Goal: Information Seeking & Learning: Find contact information

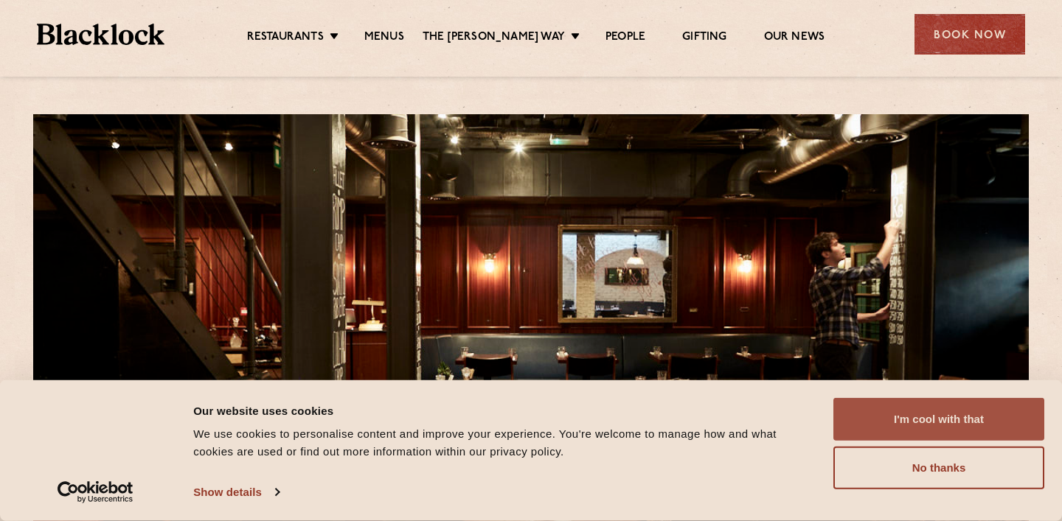
click at [933, 429] on button "I'm cool with that" at bounding box center [938, 419] width 211 height 43
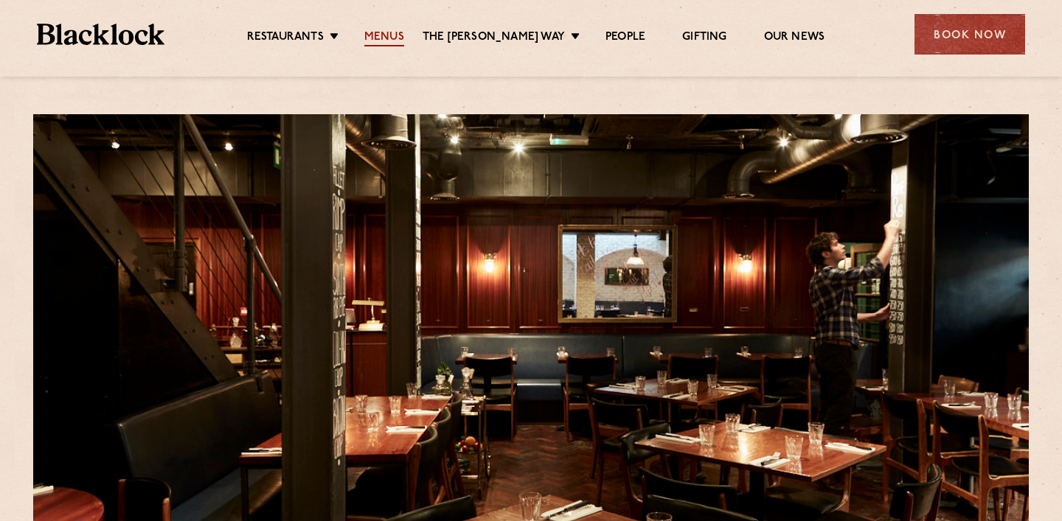
click at [403, 38] on link "Menus" at bounding box center [384, 38] width 40 height 16
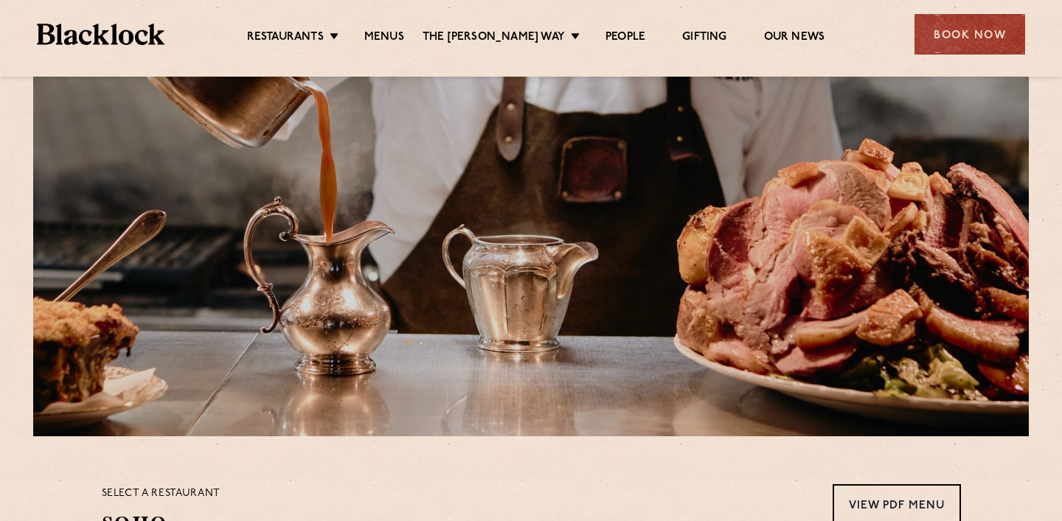
scroll to position [12, 0]
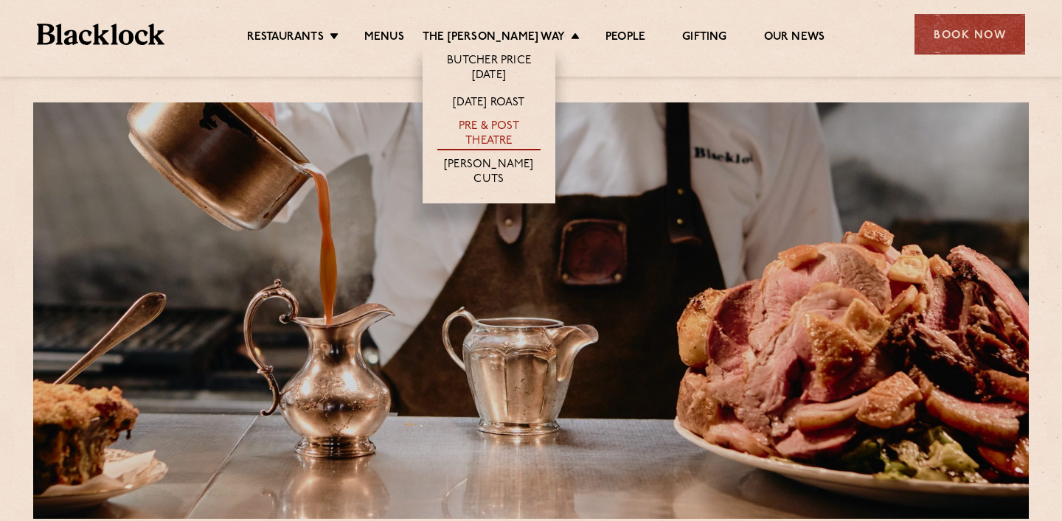
click at [502, 125] on link "Pre & Post Theatre" at bounding box center [488, 134] width 103 height 31
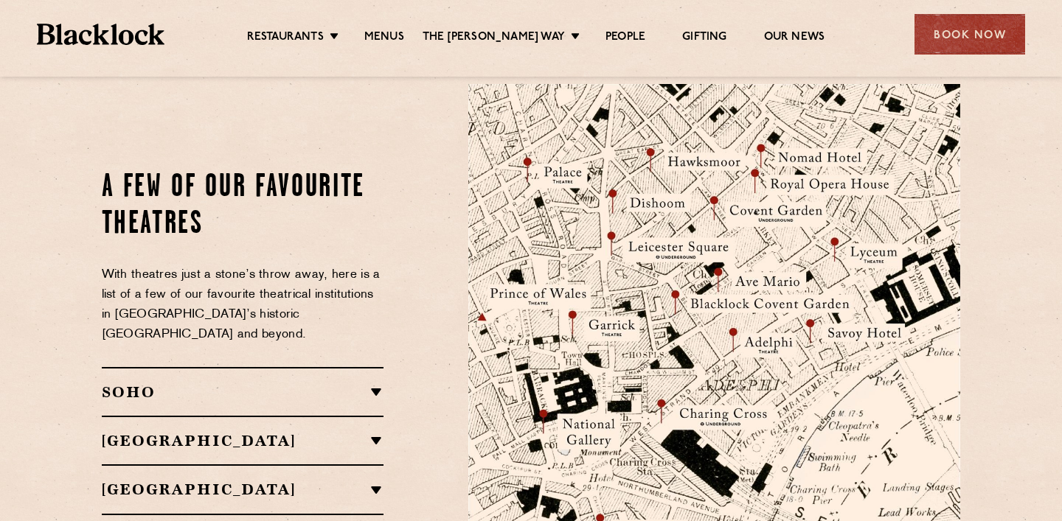
scroll to position [1590, 0]
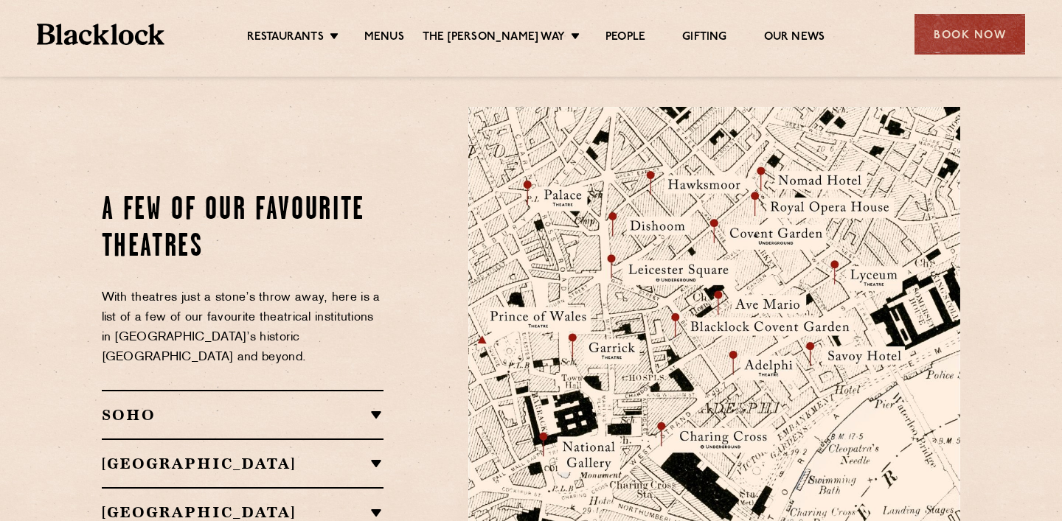
click at [344, 406] on h2 "SOHO" at bounding box center [243, 415] width 282 height 18
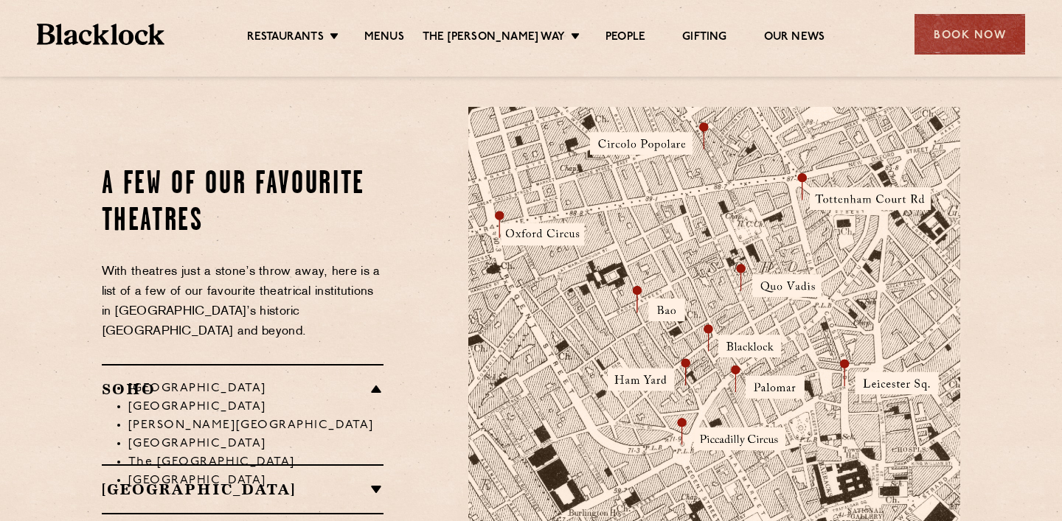
click at [346, 481] on h2 "[GEOGRAPHIC_DATA]" at bounding box center [243, 490] width 282 height 18
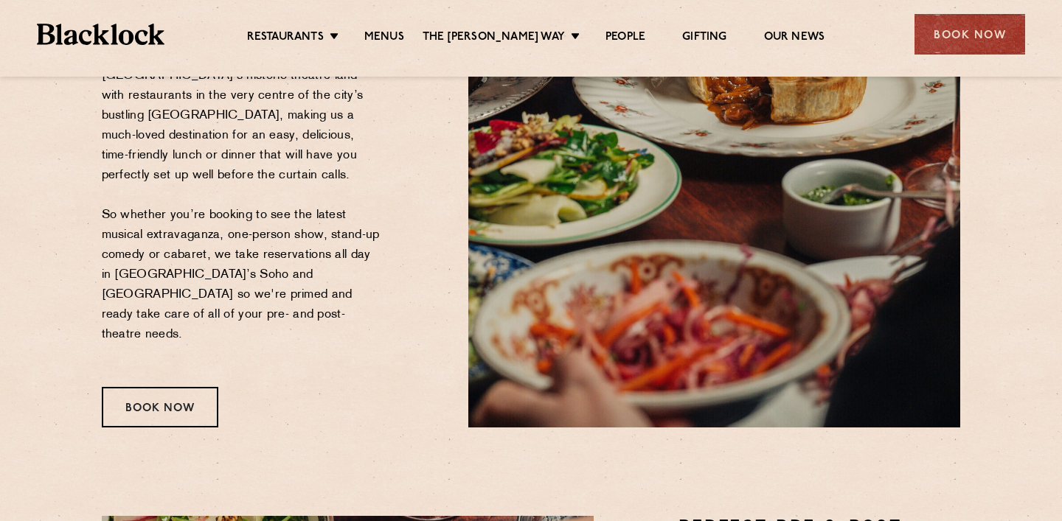
scroll to position [0, 0]
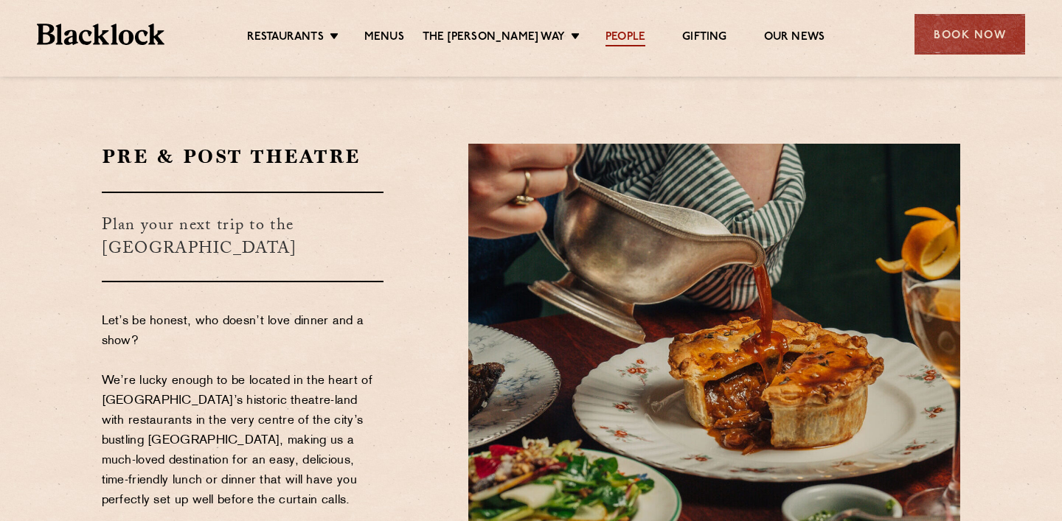
click at [610, 45] on link "People" at bounding box center [625, 38] width 40 height 16
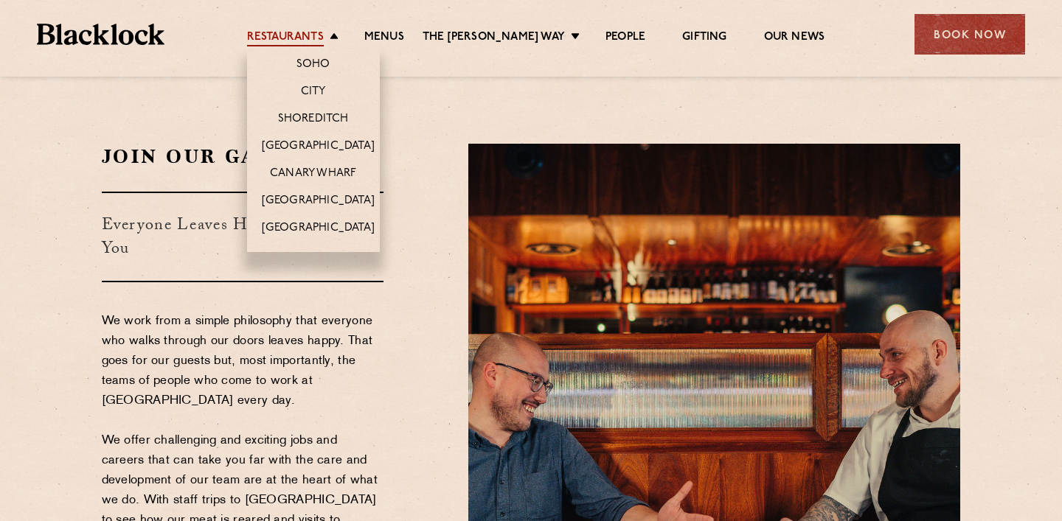
click at [315, 41] on link "Restaurants" at bounding box center [285, 38] width 77 height 16
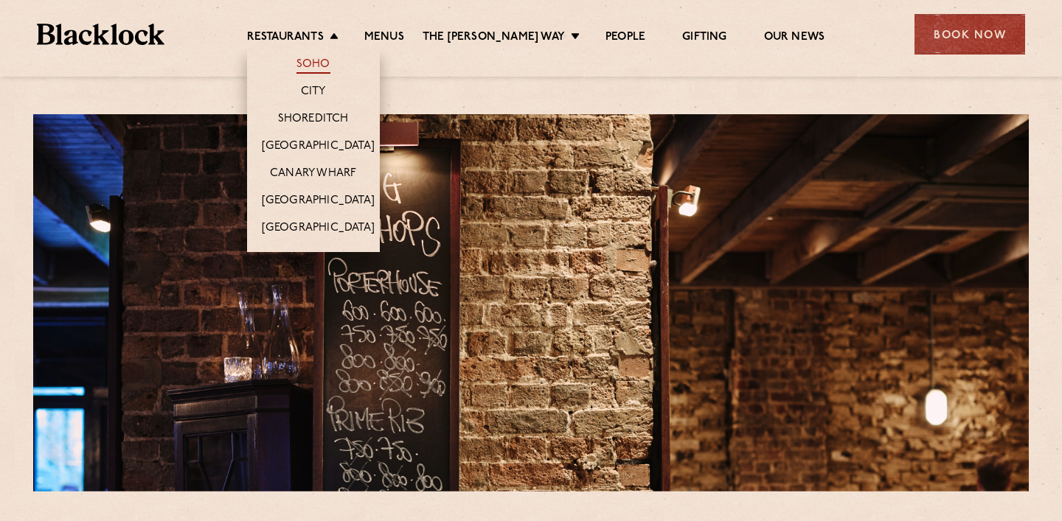
click at [330, 66] on link "Soho" at bounding box center [313, 66] width 34 height 16
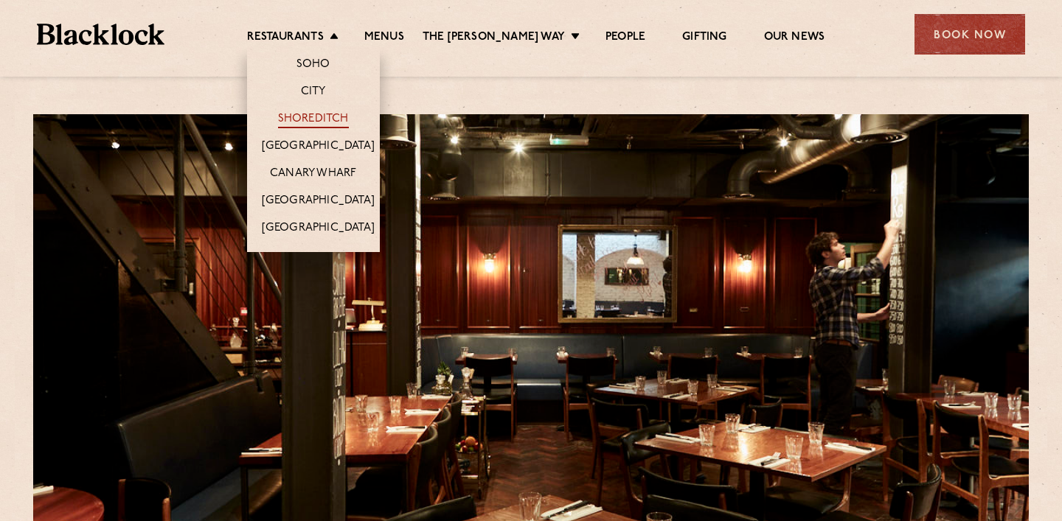
click at [336, 116] on link "Shoreditch" at bounding box center [313, 120] width 71 height 16
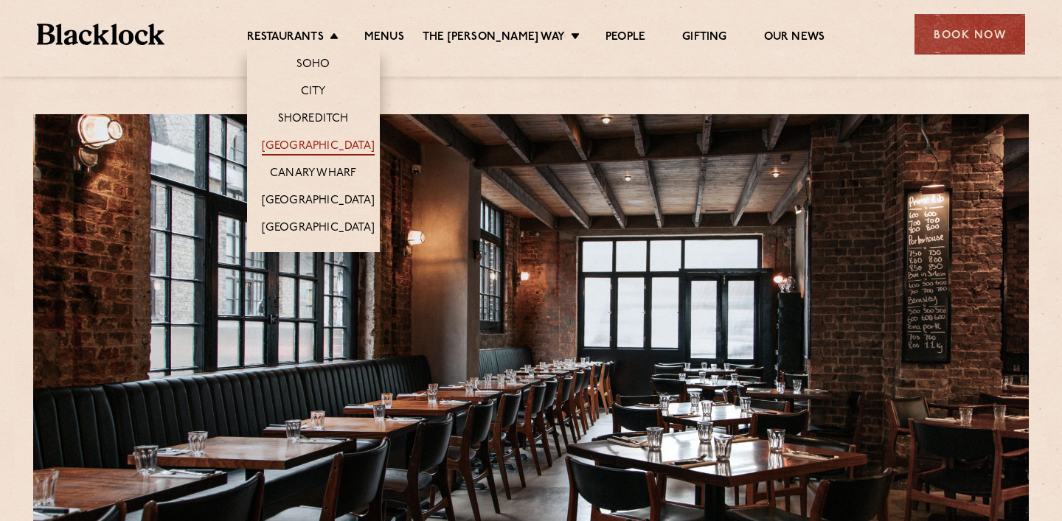
click at [318, 148] on link "[GEOGRAPHIC_DATA]" at bounding box center [318, 147] width 113 height 16
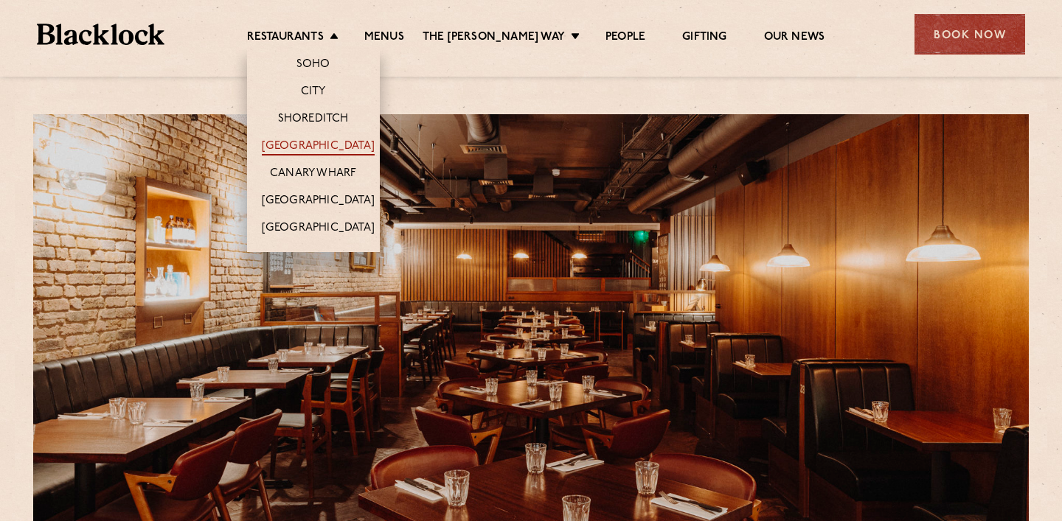
click at [328, 153] on link "[GEOGRAPHIC_DATA]" at bounding box center [318, 147] width 113 height 16
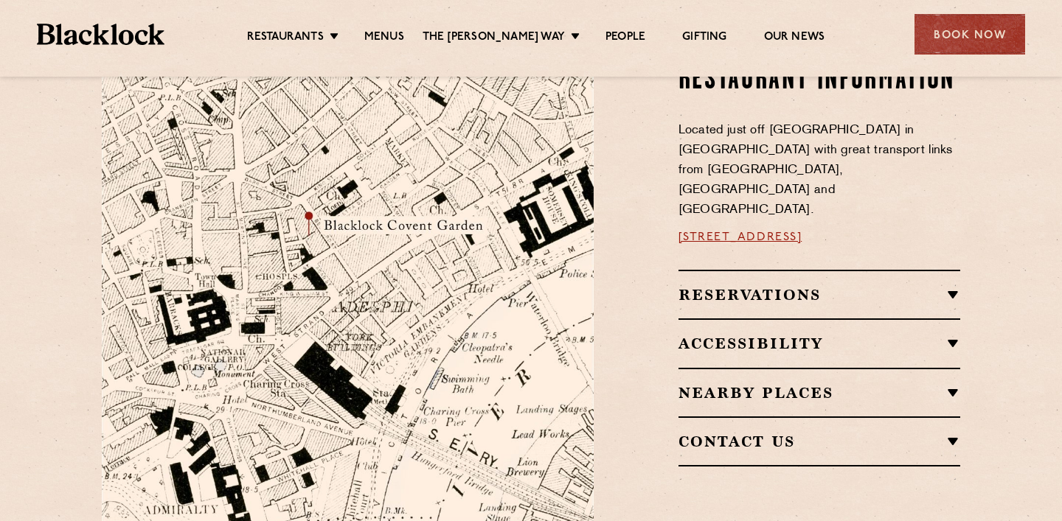
scroll to position [847, 0]
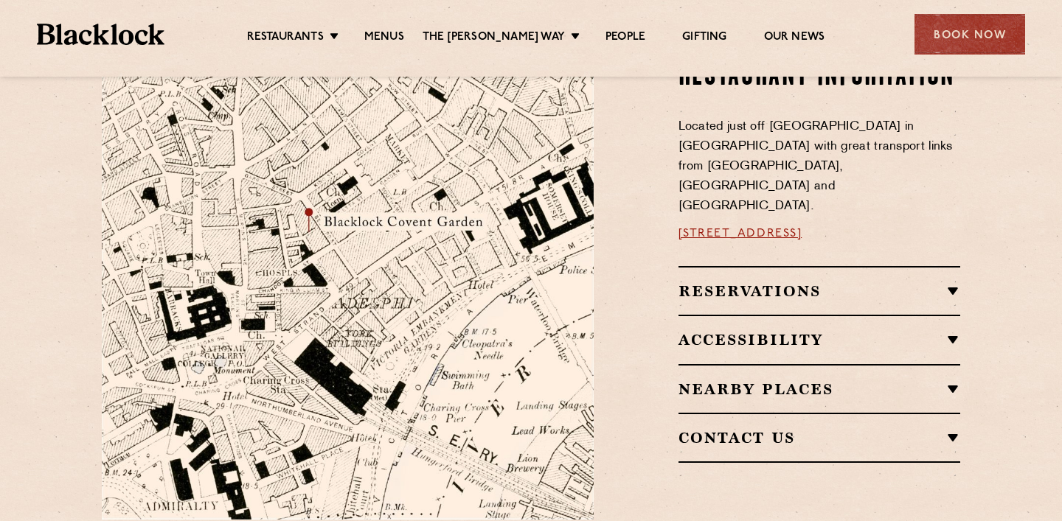
click at [790, 228] on link "16a Bedford Street, WC2E 9HE" at bounding box center [740, 234] width 124 height 12
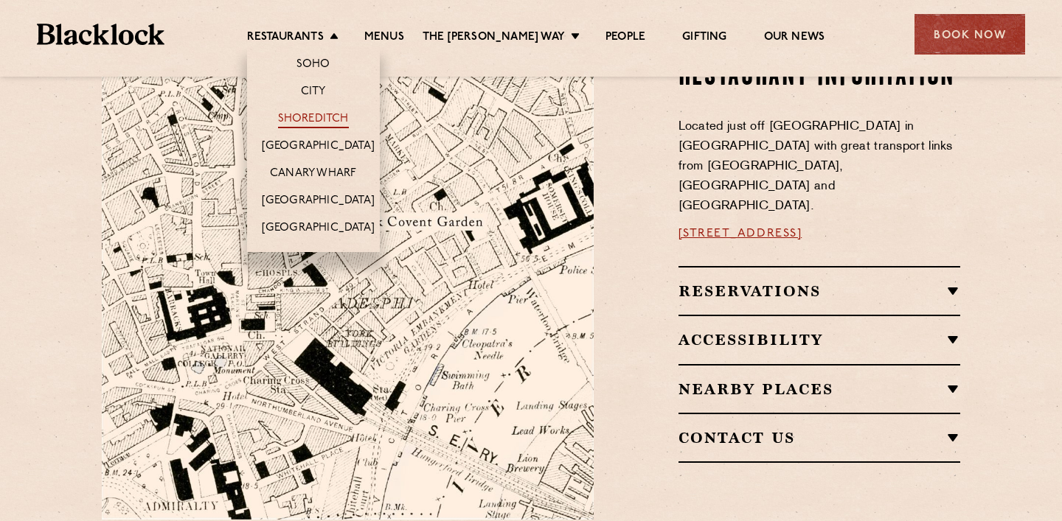
click at [324, 114] on link "Shoreditch" at bounding box center [313, 120] width 71 height 16
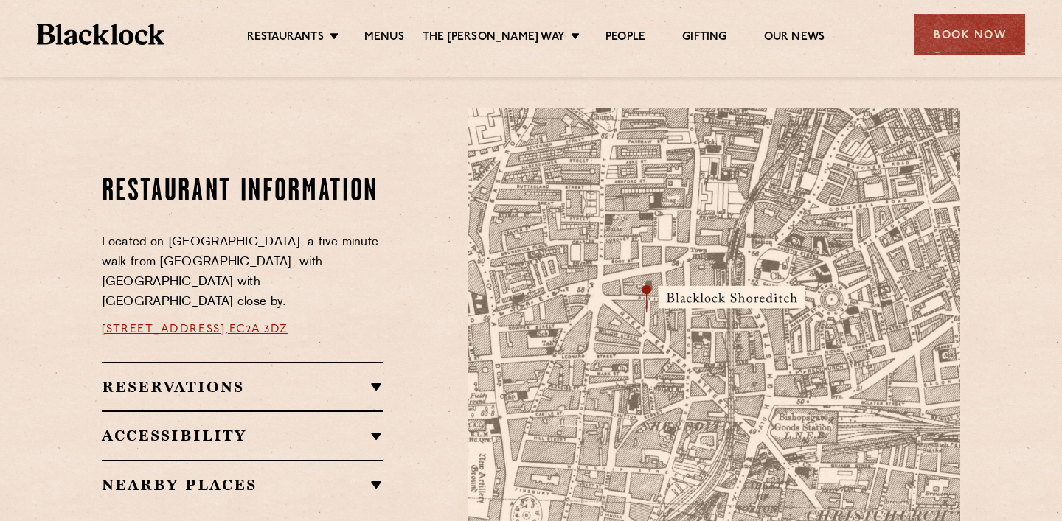
scroll to position [770, 0]
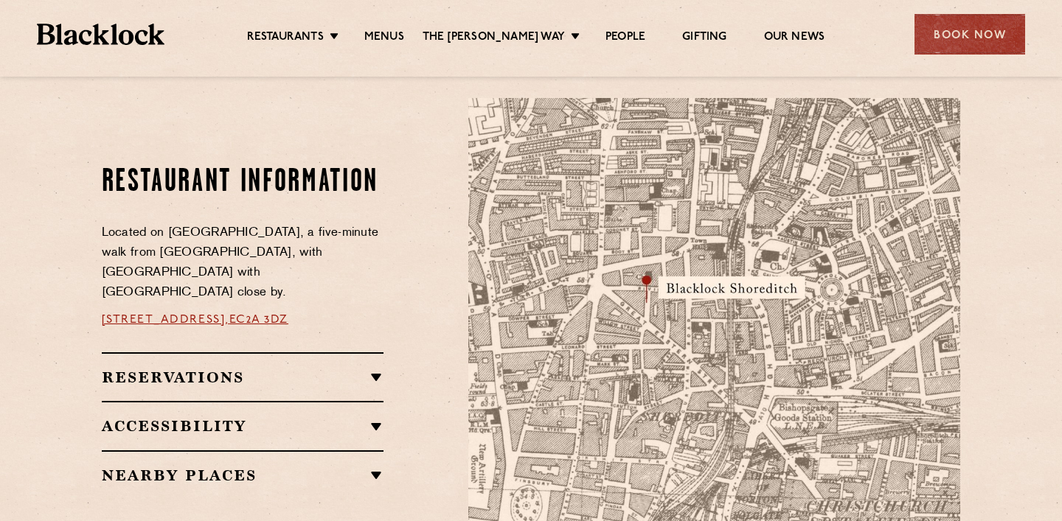
click at [271, 314] on link "EC2A 3DZ" at bounding box center [258, 320] width 59 height 12
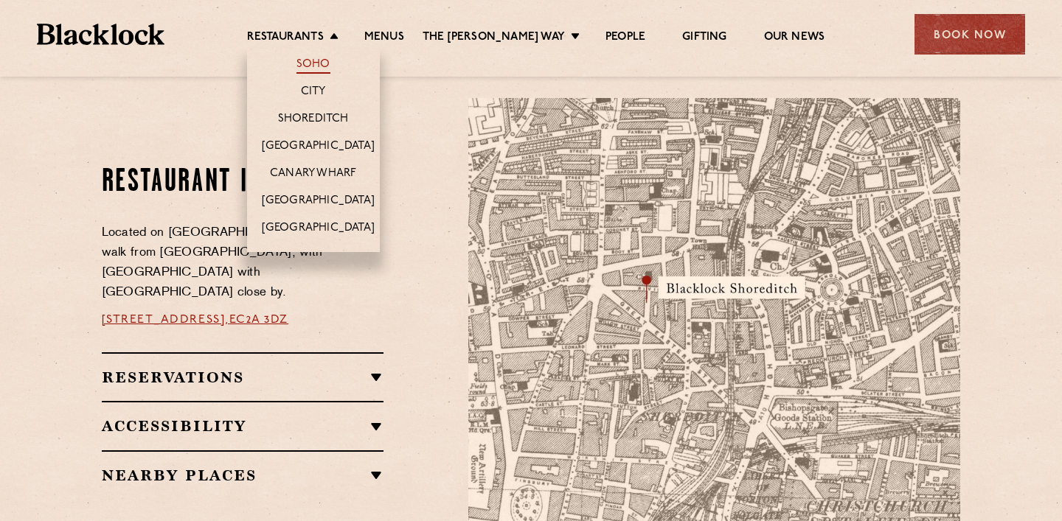
click at [327, 64] on link "Soho" at bounding box center [313, 66] width 34 height 16
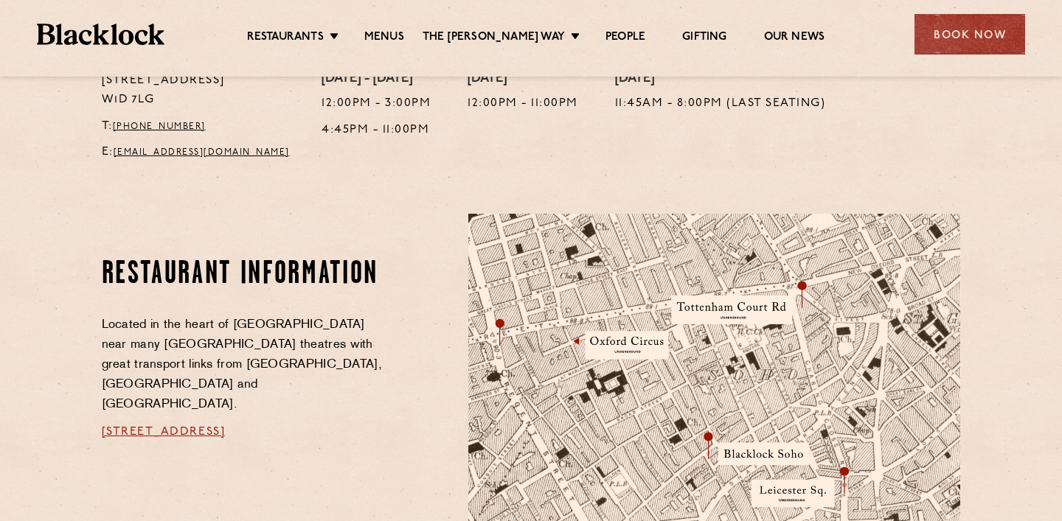
scroll to position [655, 0]
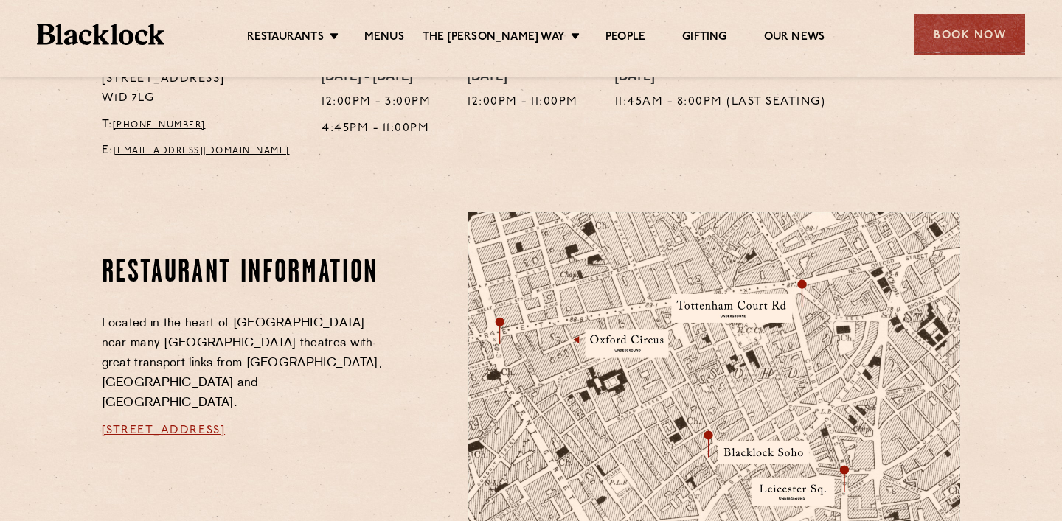
click at [226, 425] on link "[STREET_ADDRESS]" at bounding box center [164, 431] width 124 height 12
